Goal: Information Seeking & Learning: Learn about a topic

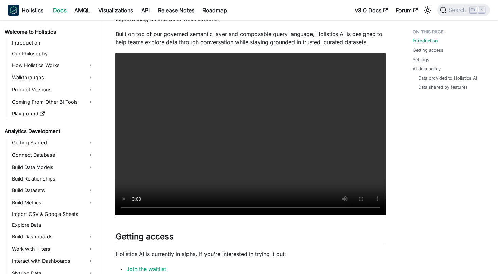
scroll to position [168, 0]
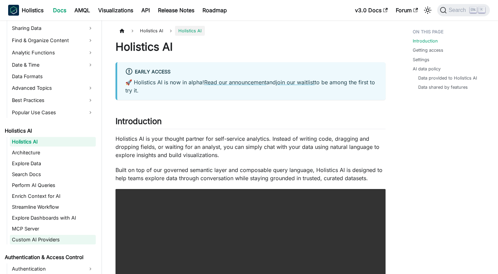
scroll to position [304, 0]
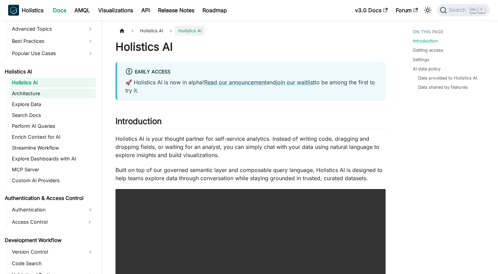
click at [57, 94] on link "Architecture" at bounding box center [53, 94] width 86 height 10
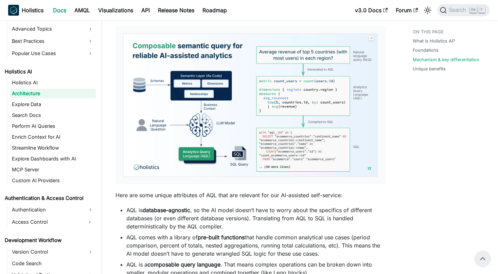
scroll to position [364, 0]
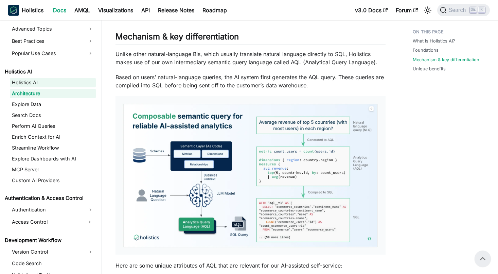
click at [33, 82] on link "Holistics AI" at bounding box center [53, 83] width 86 height 10
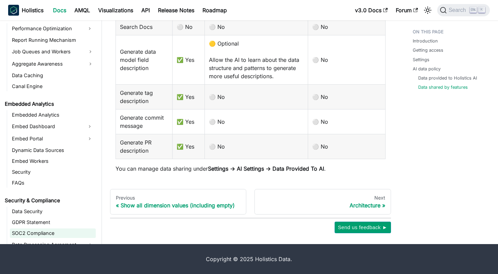
scroll to position [760, 0]
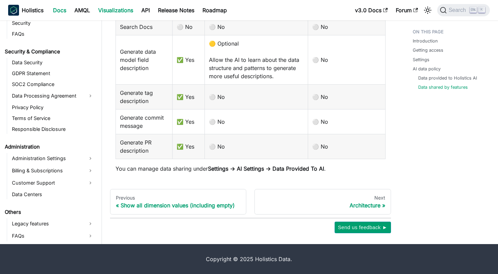
click at [125, 10] on link "Visualizations" at bounding box center [115, 10] width 43 height 11
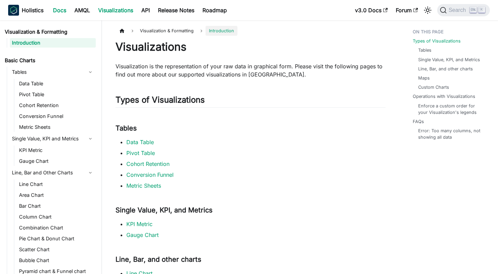
click at [53, 11] on link "Docs" at bounding box center [59, 10] width 21 height 11
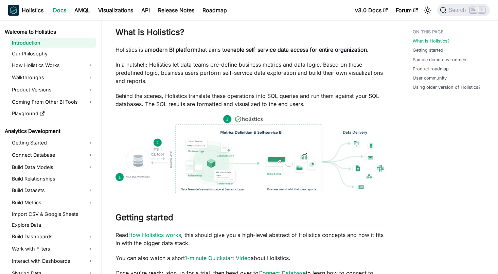
scroll to position [68, 0]
click at [277, 157] on img at bounding box center [251, 154] width 270 height 79
